Goal: Task Accomplishment & Management: Use online tool/utility

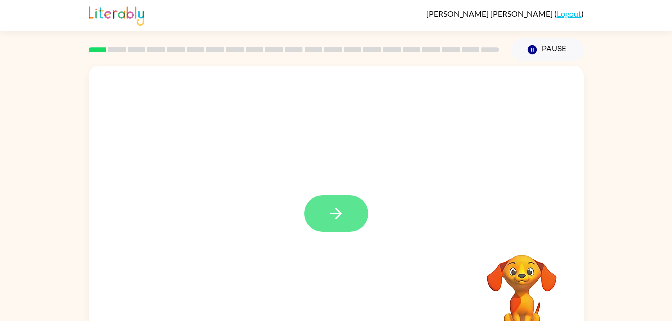
click at [325, 214] on button "button" at bounding box center [336, 214] width 64 height 37
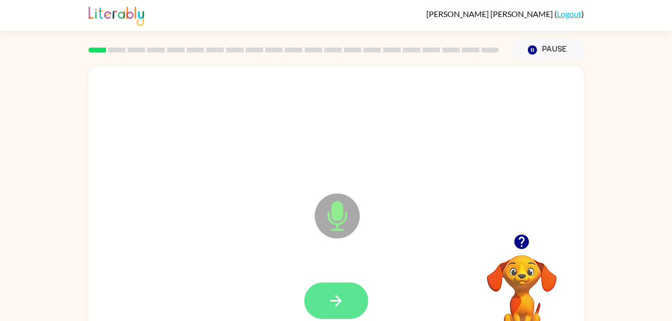
click at [345, 288] on button "button" at bounding box center [336, 301] width 64 height 37
click at [340, 301] on icon "button" at bounding box center [336, 301] width 12 height 12
click at [351, 294] on button "button" at bounding box center [336, 301] width 64 height 37
click at [338, 305] on icon "button" at bounding box center [336, 301] width 18 height 18
click at [339, 299] on div at bounding box center [337, 301] width 476 height 82
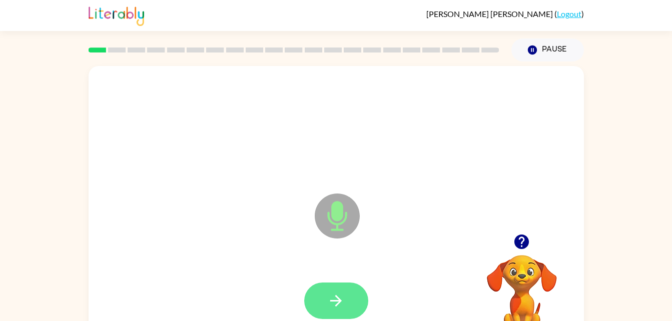
click at [343, 299] on icon "button" at bounding box center [336, 301] width 18 height 18
click at [348, 296] on button "button" at bounding box center [336, 301] width 64 height 37
click at [341, 310] on button "button" at bounding box center [336, 301] width 64 height 37
click at [345, 292] on button "button" at bounding box center [336, 301] width 64 height 37
click at [337, 295] on icon "button" at bounding box center [336, 301] width 18 height 18
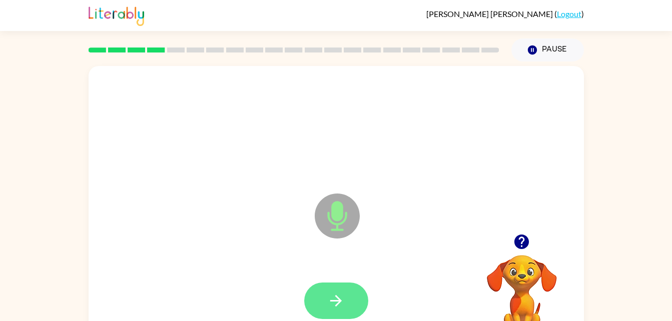
click at [346, 295] on button "button" at bounding box center [336, 301] width 64 height 37
click at [338, 306] on icon "button" at bounding box center [336, 301] width 18 height 18
click at [328, 298] on icon "button" at bounding box center [336, 301] width 18 height 18
click at [334, 297] on icon "button" at bounding box center [336, 301] width 18 height 18
click at [342, 287] on button "button" at bounding box center [336, 301] width 64 height 37
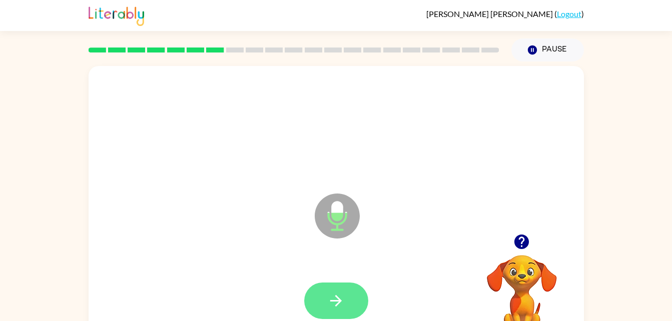
click at [342, 287] on button "button" at bounding box center [336, 301] width 64 height 37
click at [321, 301] on button "button" at bounding box center [336, 301] width 64 height 37
click at [342, 305] on icon "button" at bounding box center [336, 301] width 18 height 18
click at [346, 290] on button "button" at bounding box center [336, 301] width 64 height 37
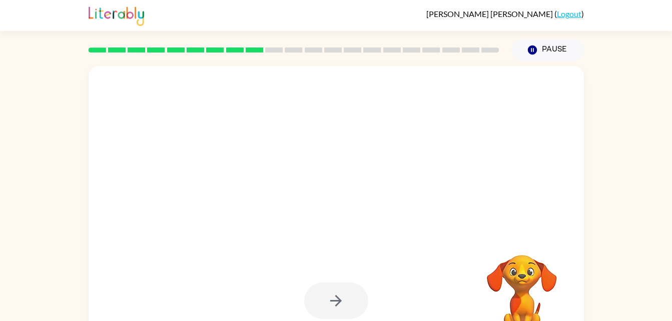
click at [357, 122] on div at bounding box center [337, 127] width 476 height 82
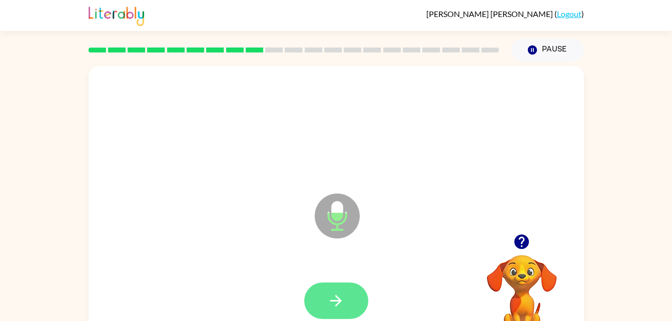
click at [345, 292] on button "button" at bounding box center [336, 301] width 64 height 37
click at [341, 290] on button "button" at bounding box center [336, 301] width 64 height 37
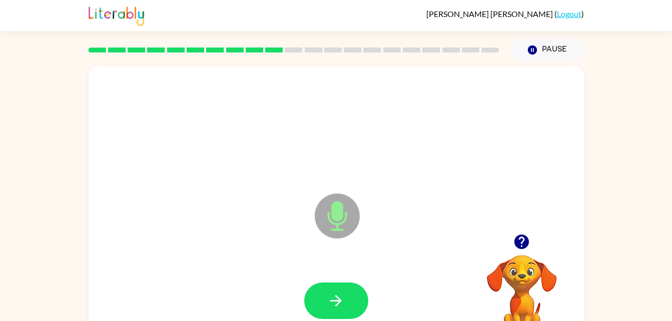
click at [357, 122] on div at bounding box center [337, 127] width 476 height 82
click at [330, 290] on button "button" at bounding box center [336, 301] width 64 height 37
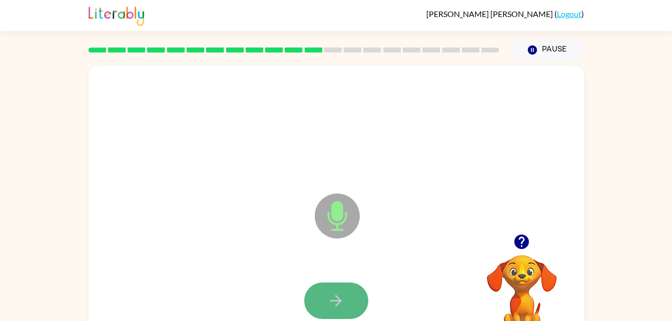
click at [331, 290] on button "button" at bounding box center [336, 301] width 64 height 37
click at [333, 289] on button "button" at bounding box center [336, 301] width 64 height 37
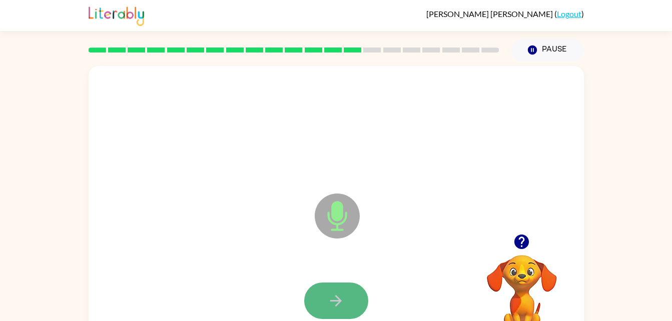
click at [333, 289] on button "button" at bounding box center [336, 301] width 64 height 37
click at [333, 288] on button "button" at bounding box center [336, 301] width 64 height 37
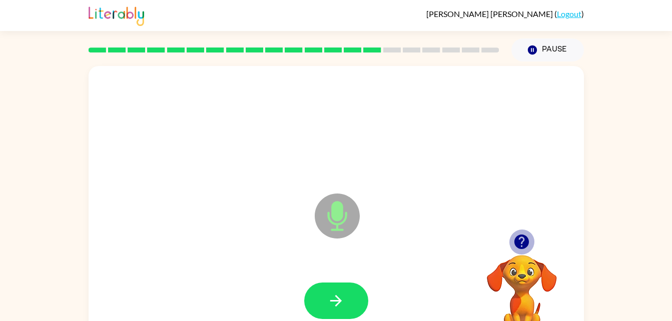
click at [519, 242] on icon "button" at bounding box center [522, 242] width 15 height 15
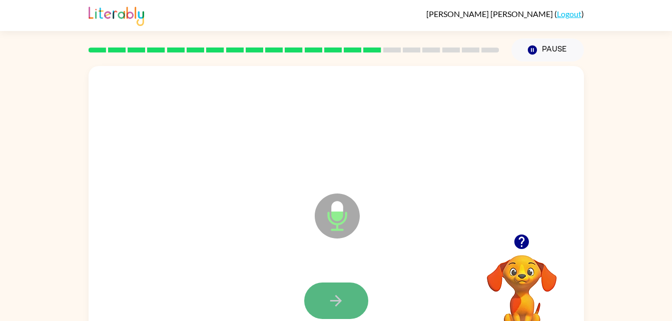
click at [355, 295] on button "button" at bounding box center [336, 301] width 64 height 37
click at [340, 298] on icon "button" at bounding box center [336, 301] width 18 height 18
drag, startPoint x: 340, startPoint y: 296, endPoint x: 336, endPoint y: 299, distance: 5.2
click at [336, 299] on icon "button" at bounding box center [336, 301] width 18 height 18
click at [345, 294] on button "button" at bounding box center [336, 301] width 64 height 37
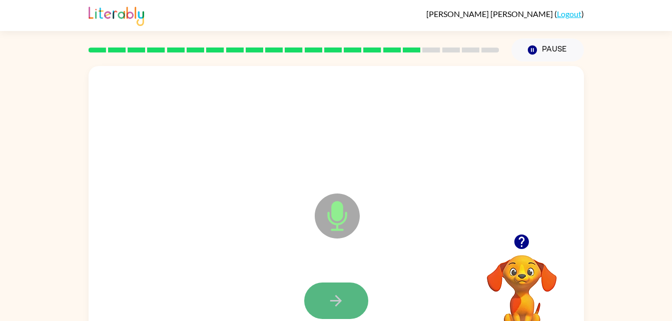
click at [345, 301] on button "button" at bounding box center [336, 301] width 64 height 37
click at [345, 302] on button "button" at bounding box center [336, 301] width 64 height 37
click at [347, 304] on button "button" at bounding box center [336, 301] width 64 height 37
click at [338, 296] on icon "button" at bounding box center [336, 301] width 18 height 18
click at [352, 292] on button "button" at bounding box center [336, 301] width 64 height 37
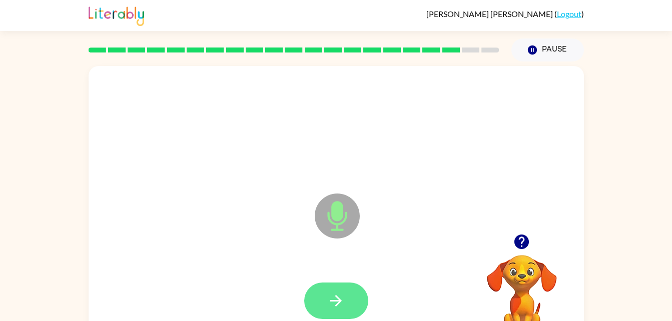
click at [339, 304] on icon "button" at bounding box center [336, 301] width 12 height 12
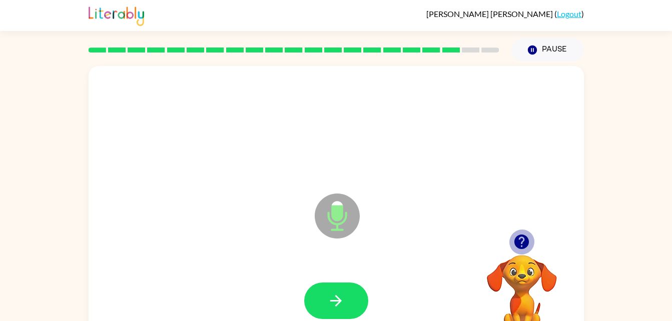
click at [517, 248] on icon "button" at bounding box center [522, 242] width 18 height 18
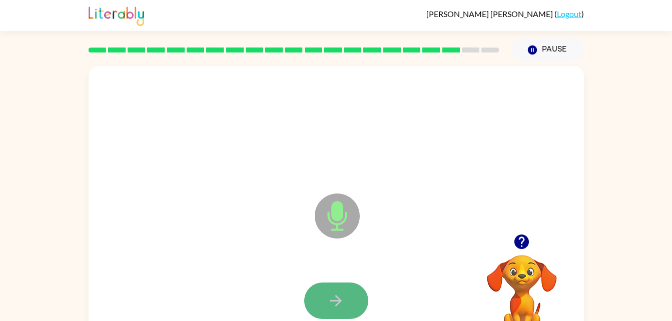
click at [359, 299] on button "button" at bounding box center [336, 301] width 64 height 37
click at [352, 299] on button "button" at bounding box center [336, 301] width 64 height 37
click at [353, 301] on button "button" at bounding box center [336, 301] width 64 height 37
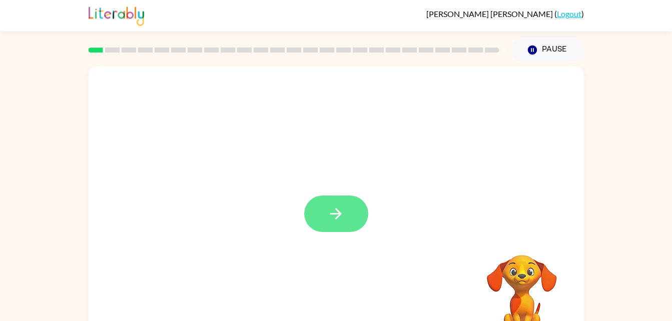
click at [345, 219] on button "button" at bounding box center [336, 214] width 64 height 37
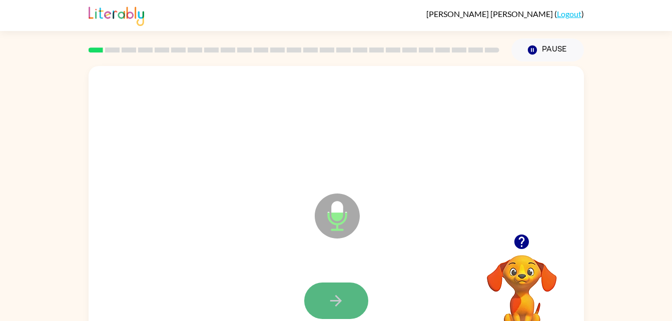
click at [347, 300] on button "button" at bounding box center [336, 301] width 64 height 37
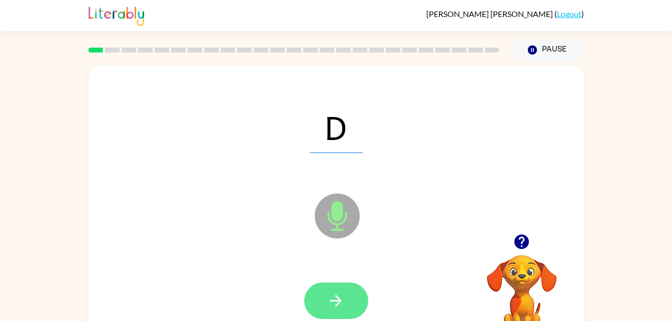
click at [351, 293] on button "button" at bounding box center [336, 301] width 64 height 37
click at [345, 301] on button "button" at bounding box center [336, 301] width 64 height 37
click at [338, 303] on icon "button" at bounding box center [336, 301] width 12 height 12
click at [340, 294] on icon "button" at bounding box center [336, 301] width 18 height 18
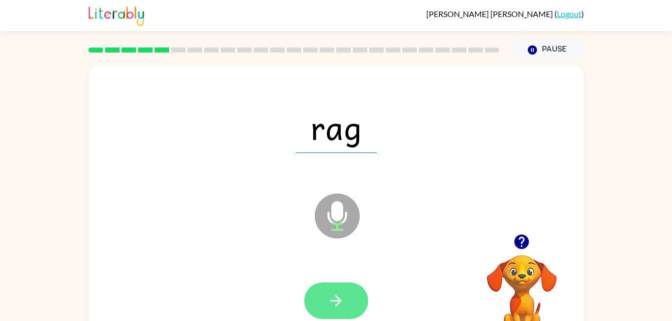
click at [342, 296] on icon "button" at bounding box center [336, 301] width 18 height 18
click at [332, 300] on icon "button" at bounding box center [336, 301] width 12 height 12
click at [342, 298] on icon "button" at bounding box center [336, 301] width 18 height 18
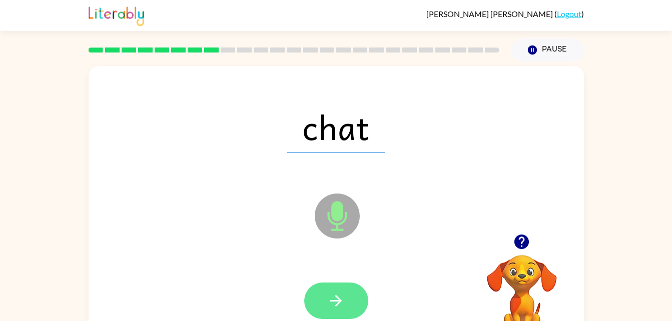
click at [344, 294] on icon "button" at bounding box center [336, 301] width 18 height 18
click at [332, 296] on icon "button" at bounding box center [336, 301] width 18 height 18
click at [340, 303] on icon "button" at bounding box center [336, 301] width 18 height 18
click at [347, 289] on button "button" at bounding box center [336, 301] width 64 height 37
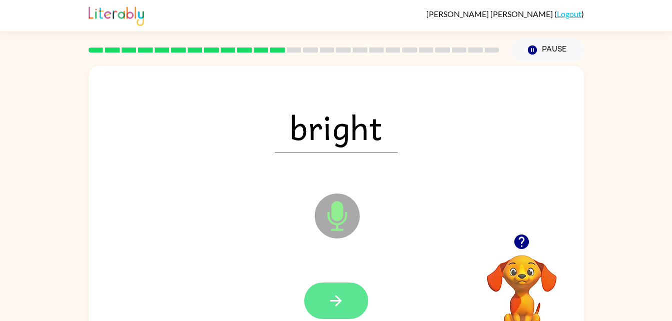
click at [344, 294] on icon "button" at bounding box center [336, 301] width 18 height 18
click at [341, 294] on icon "button" at bounding box center [336, 301] width 18 height 18
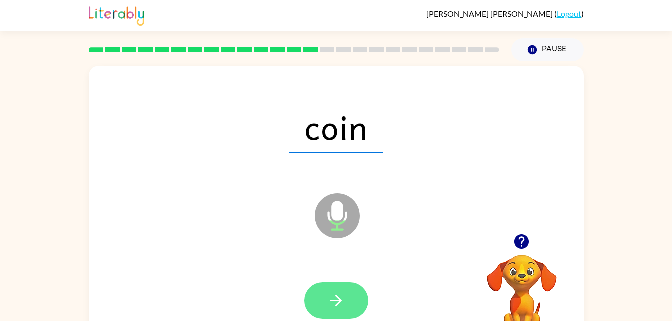
click at [340, 305] on icon "button" at bounding box center [336, 301] width 18 height 18
click at [344, 294] on icon "button" at bounding box center [336, 301] width 18 height 18
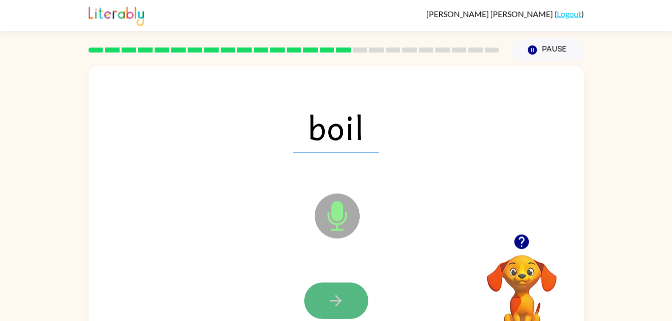
click at [346, 297] on button "button" at bounding box center [336, 301] width 64 height 37
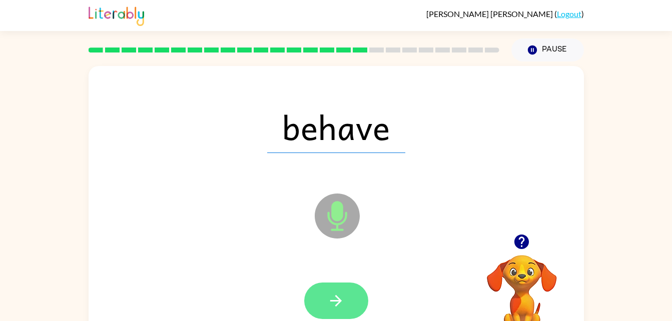
click at [341, 291] on button "button" at bounding box center [336, 301] width 64 height 37
click at [343, 300] on icon "button" at bounding box center [336, 301] width 18 height 18
click at [345, 294] on button "button" at bounding box center [336, 301] width 64 height 37
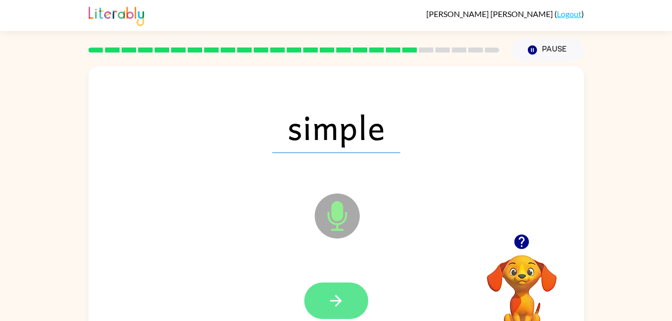
click at [338, 296] on icon "button" at bounding box center [336, 301] width 18 height 18
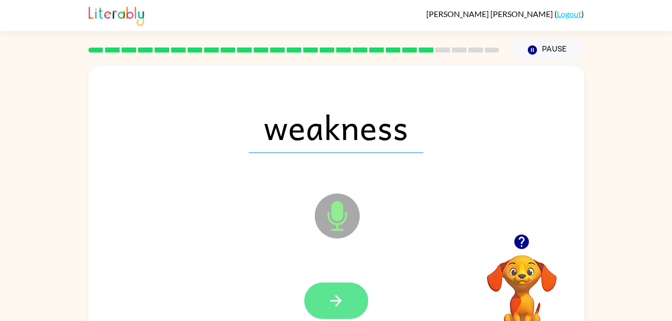
click at [339, 301] on icon "button" at bounding box center [336, 301] width 12 height 12
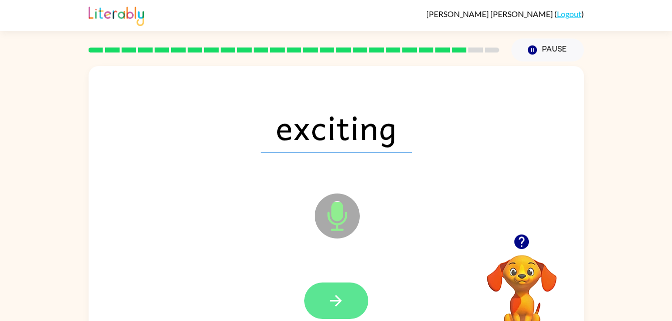
click at [336, 300] on icon "button" at bounding box center [336, 301] width 12 height 12
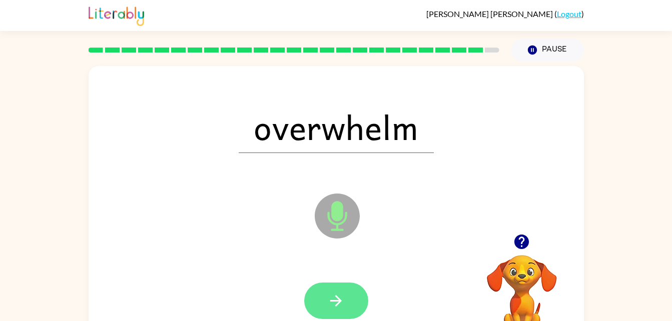
click at [341, 298] on icon "button" at bounding box center [336, 301] width 18 height 18
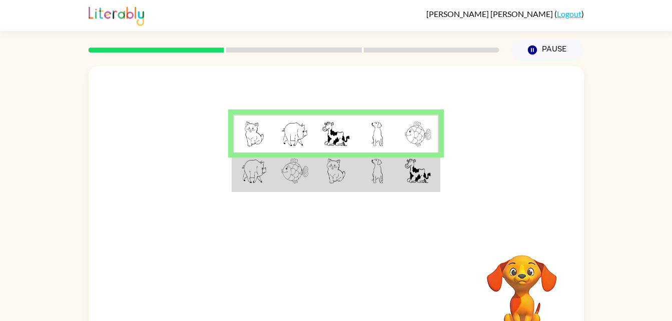
click at [380, 177] on img at bounding box center [378, 171] width 12 height 25
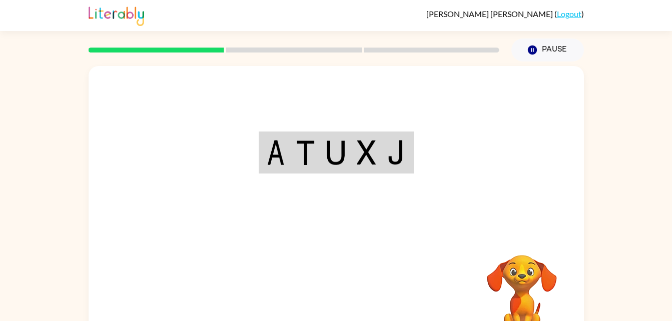
click at [346, 293] on div "Your browser must support playing .mp4 files to use Literably. Please try using…" at bounding box center [337, 209] width 496 height 286
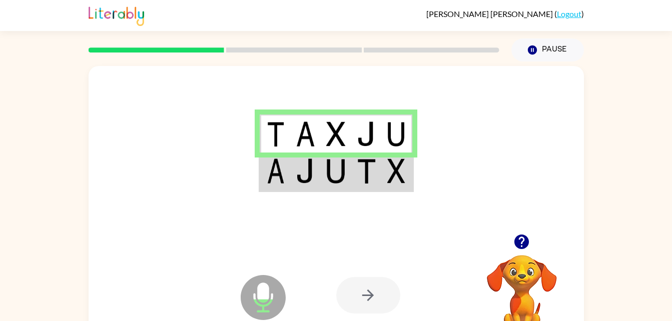
click at [384, 165] on td at bounding box center [397, 172] width 31 height 39
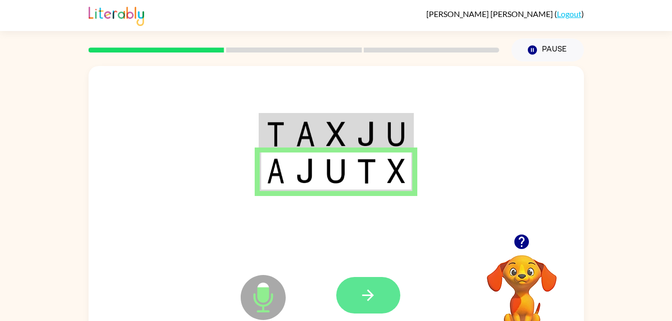
click at [366, 296] on icon "button" at bounding box center [369, 296] width 12 height 12
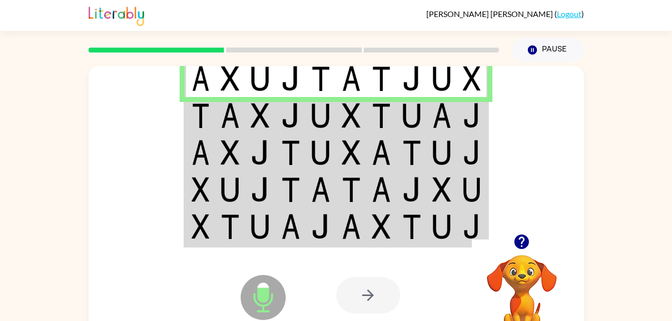
scroll to position [31, 0]
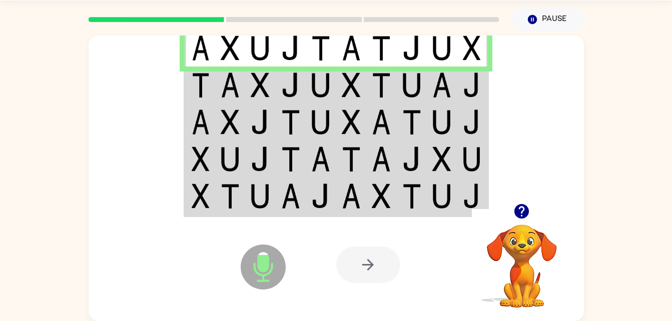
click at [260, 84] on img at bounding box center [260, 85] width 19 height 25
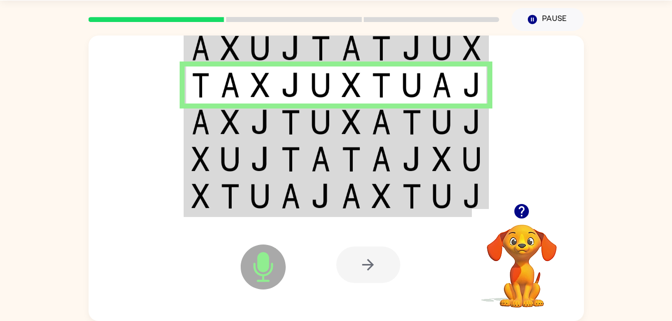
click at [447, 136] on td at bounding box center [442, 122] width 31 height 37
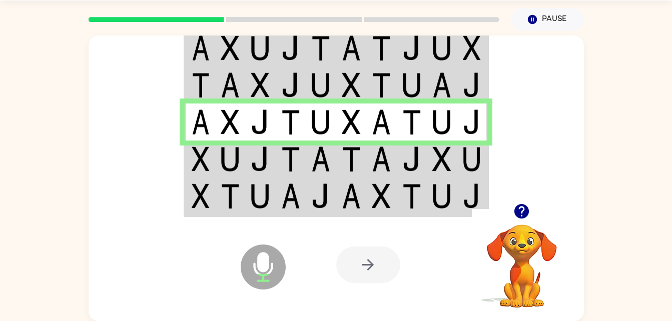
click at [457, 155] on td at bounding box center [442, 159] width 31 height 37
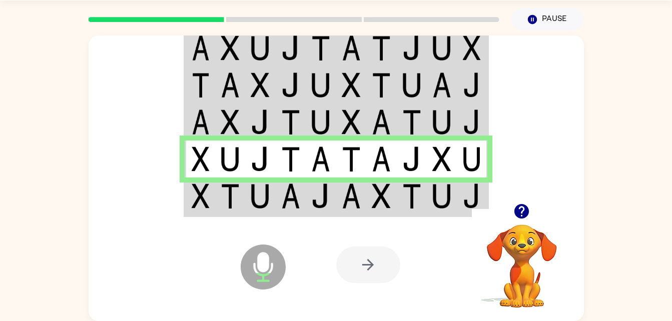
click at [308, 204] on td at bounding box center [321, 197] width 31 height 39
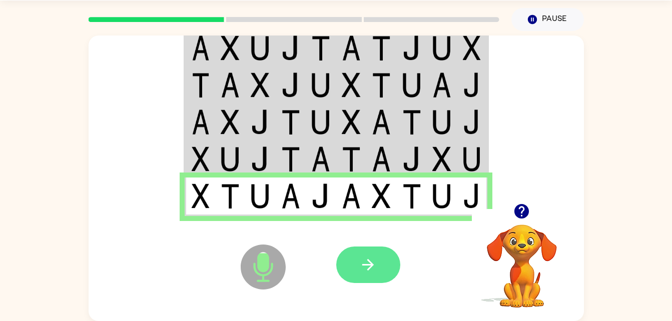
click at [379, 262] on button "button" at bounding box center [368, 265] width 64 height 37
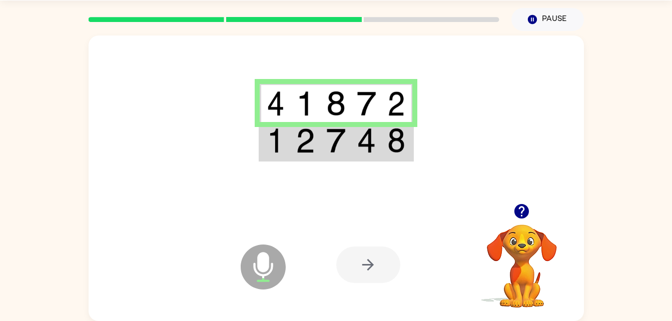
click at [395, 137] on img at bounding box center [397, 140] width 18 height 25
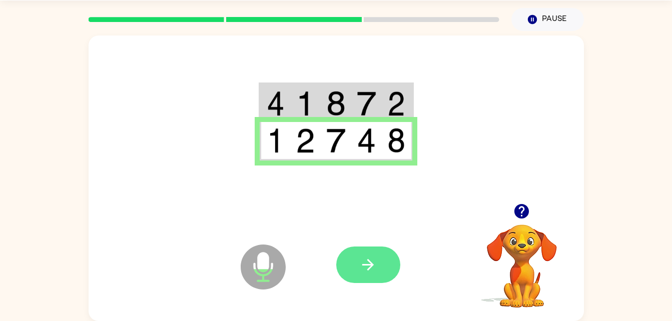
click at [370, 253] on button "button" at bounding box center [368, 265] width 64 height 37
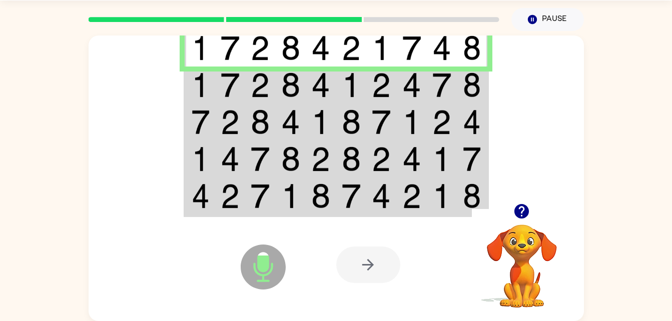
click at [396, 88] on td at bounding box center [382, 85] width 31 height 37
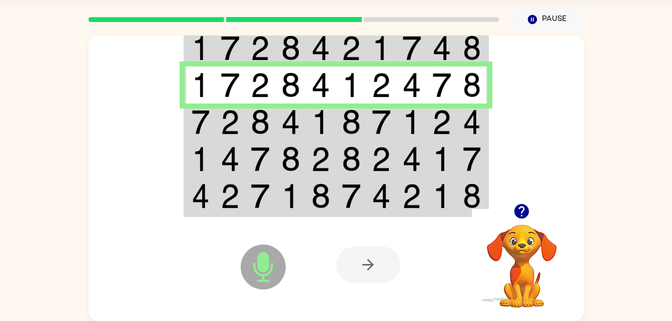
click at [303, 140] on td at bounding box center [291, 122] width 31 height 37
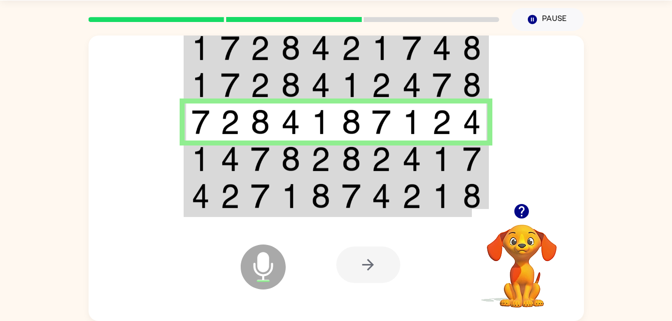
click at [425, 173] on td at bounding box center [412, 159] width 31 height 37
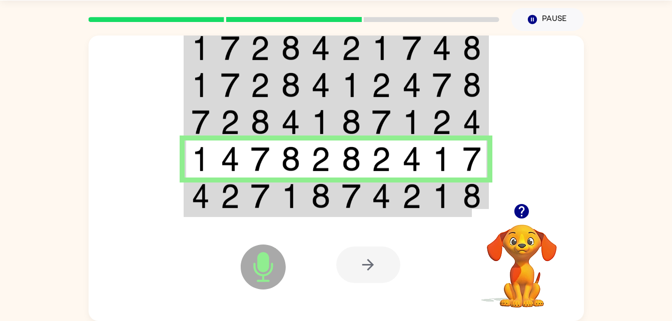
click at [405, 187] on img at bounding box center [412, 196] width 19 height 25
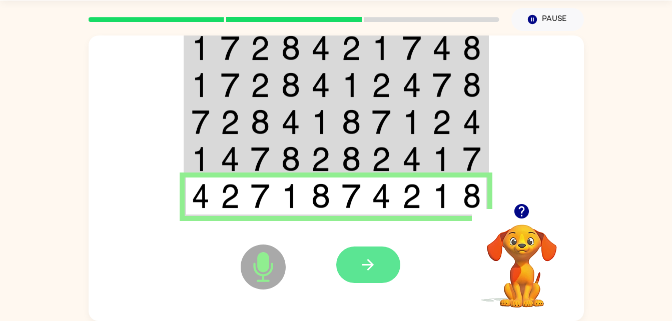
click at [362, 270] on icon "button" at bounding box center [369, 265] width 18 height 18
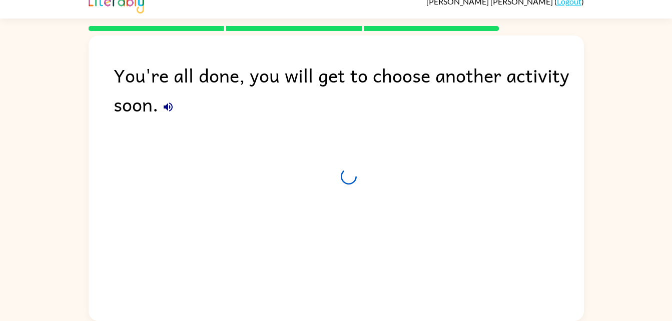
scroll to position [13, 0]
